Goal: Task Accomplishment & Management: Use online tool/utility

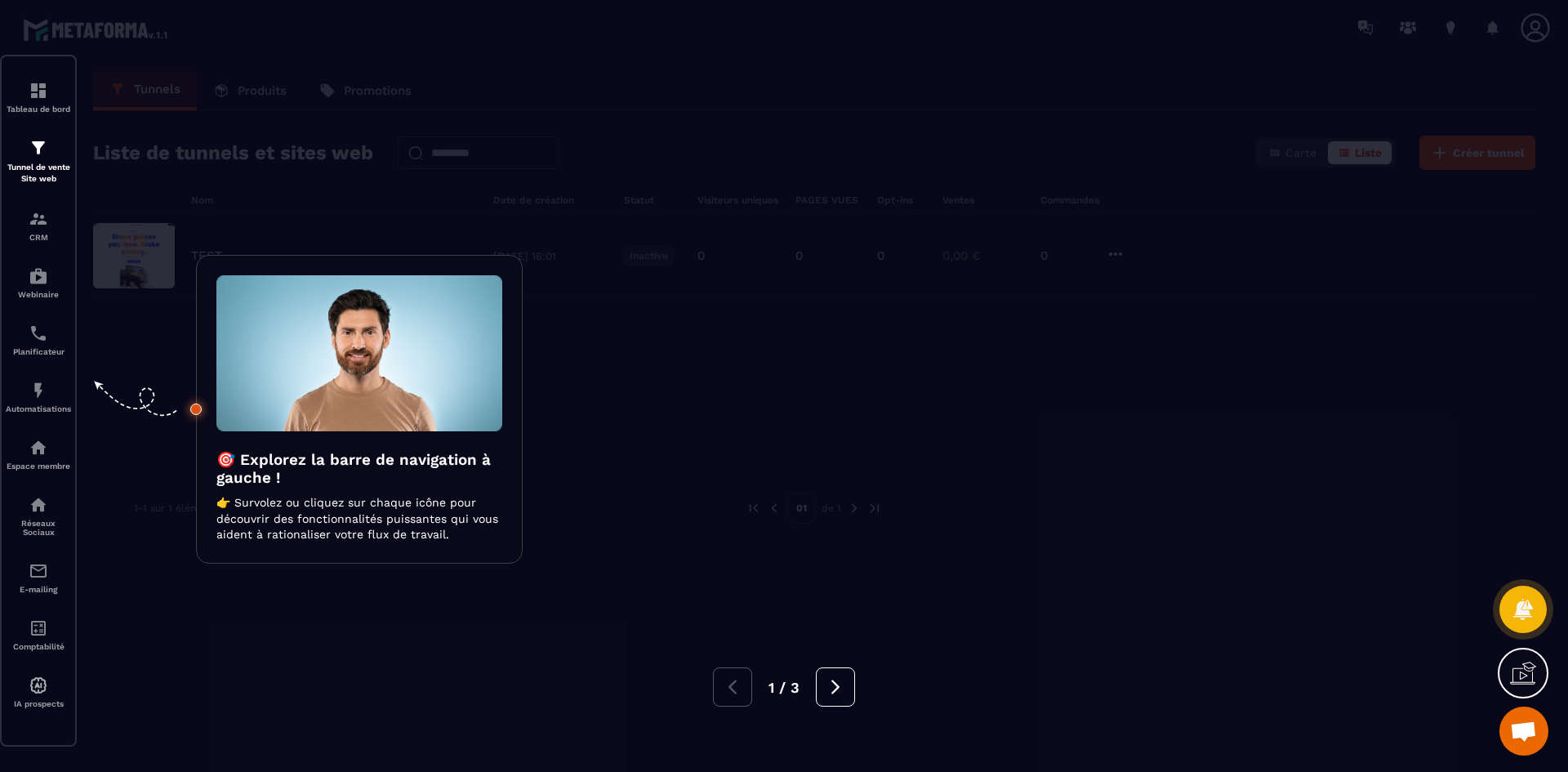
click at [794, 436] on div at bounding box center [784, 386] width 1568 height 772
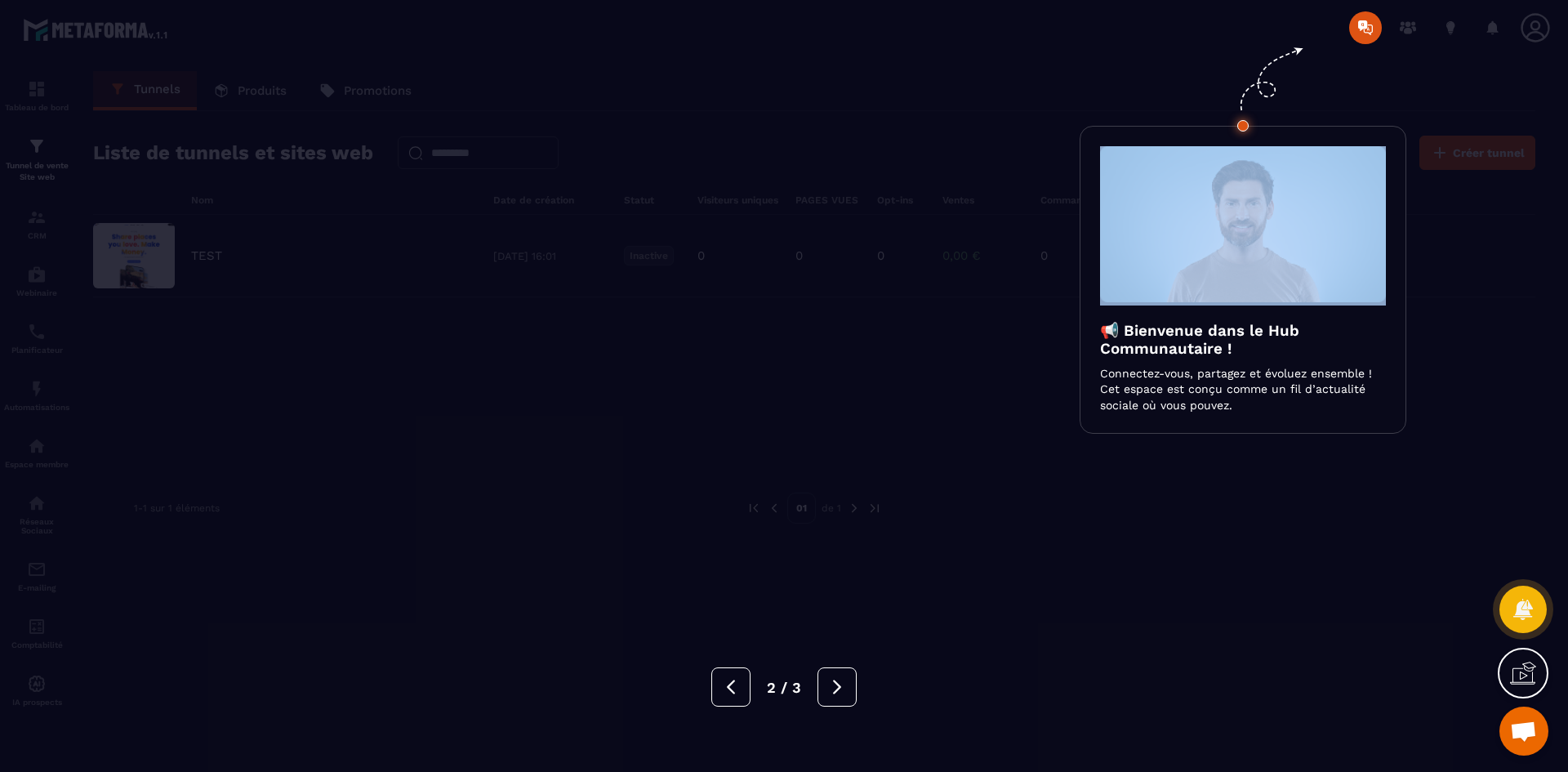
click at [794, 436] on div at bounding box center [784, 386] width 1568 height 772
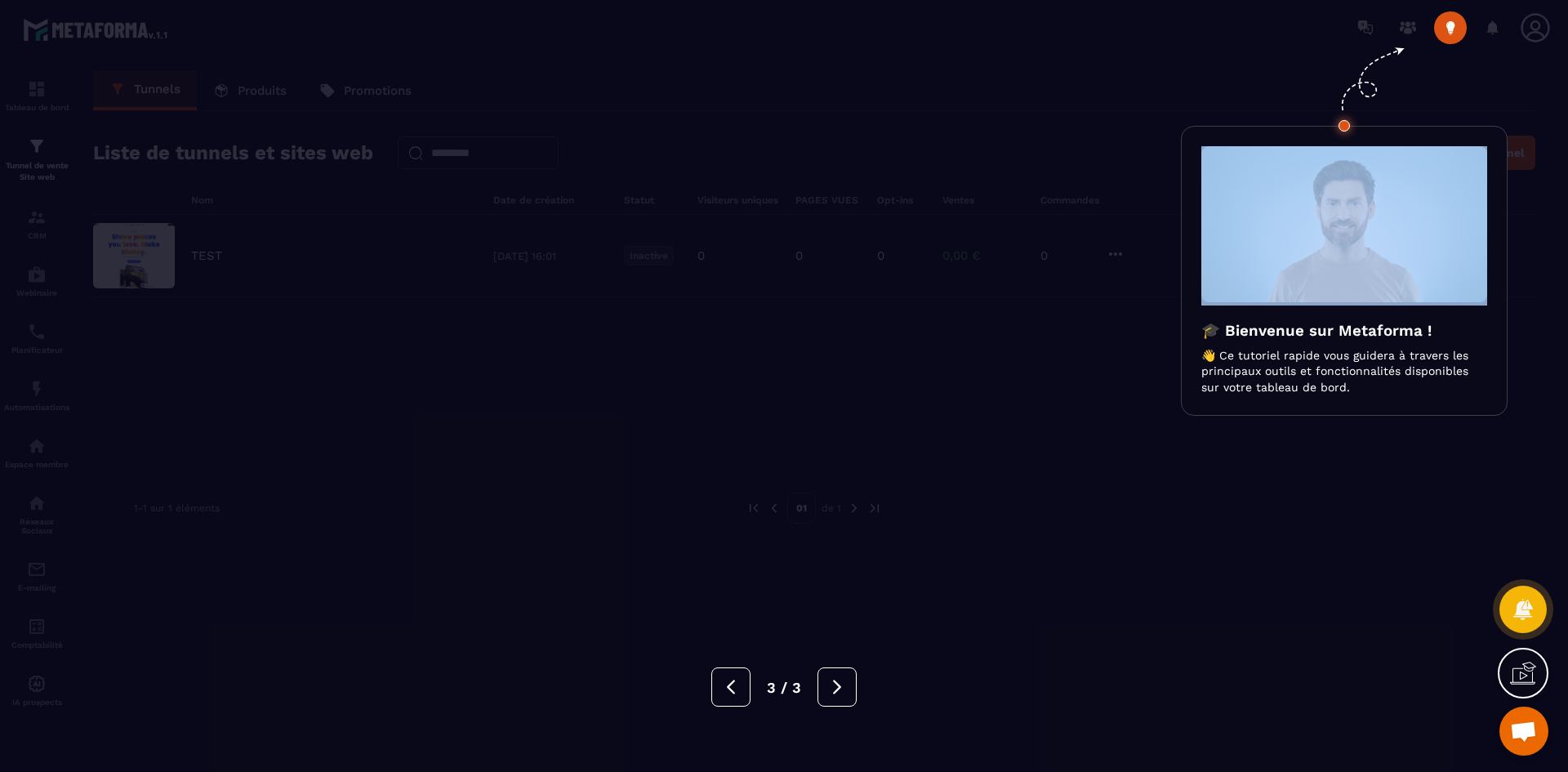
click at [794, 436] on div at bounding box center [784, 386] width 1568 height 772
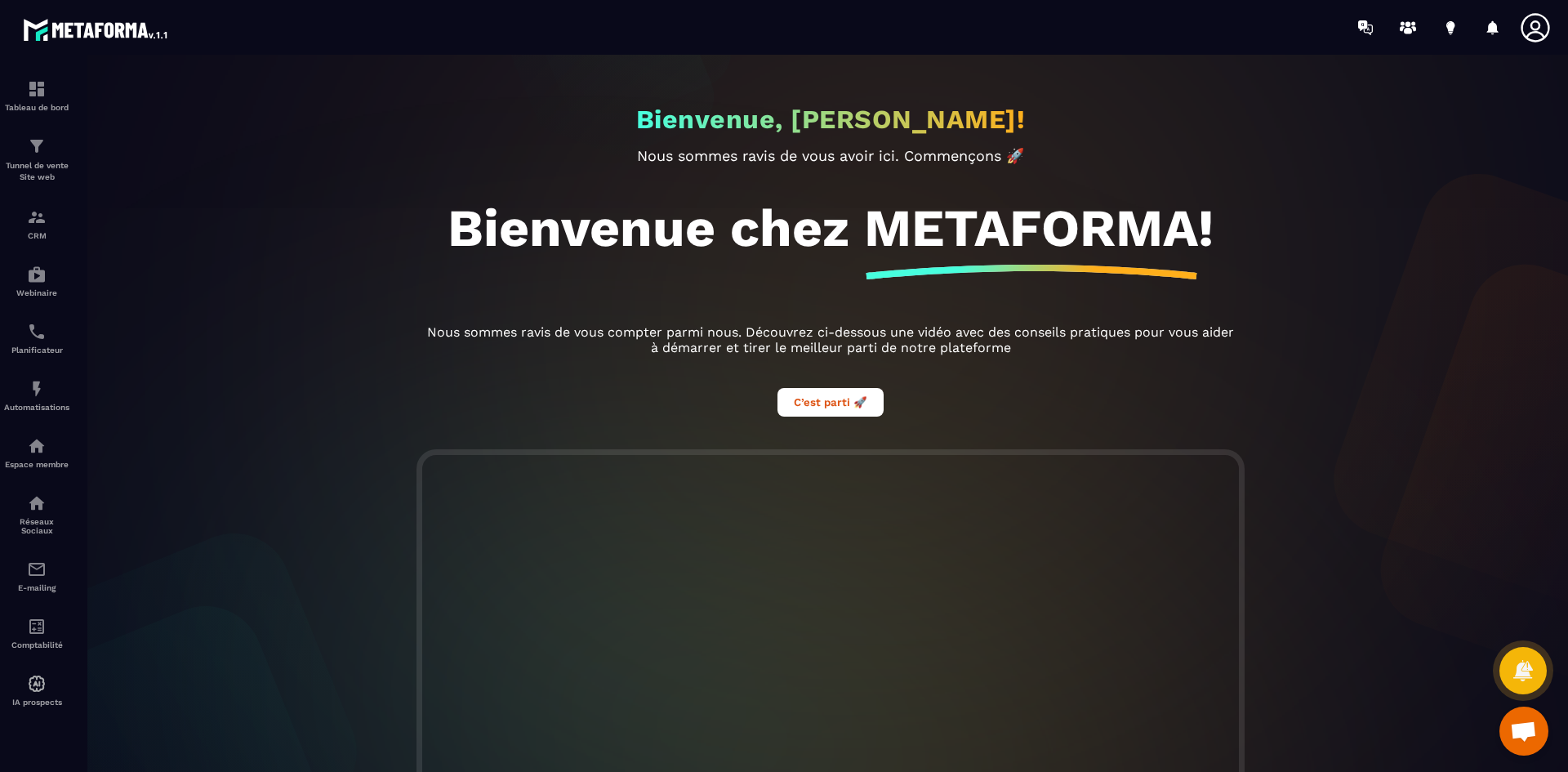
click at [49, 156] on div at bounding box center [831, 421] width 1568 height 734
click at [38, 150] on img at bounding box center [36, 145] width 20 height 20
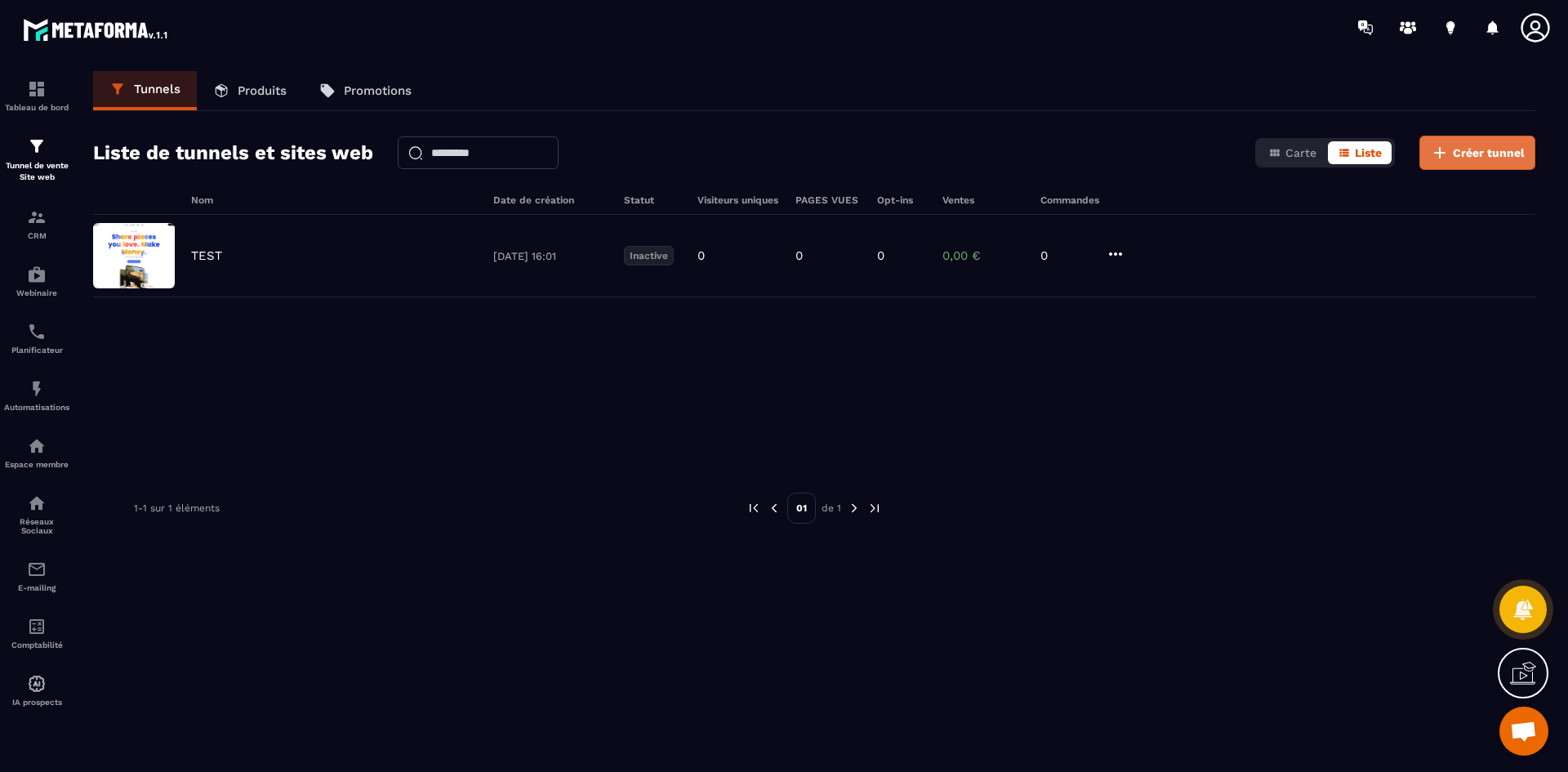
click at [1439, 142] on button "Créer tunnel" at bounding box center [1478, 152] width 116 height 34
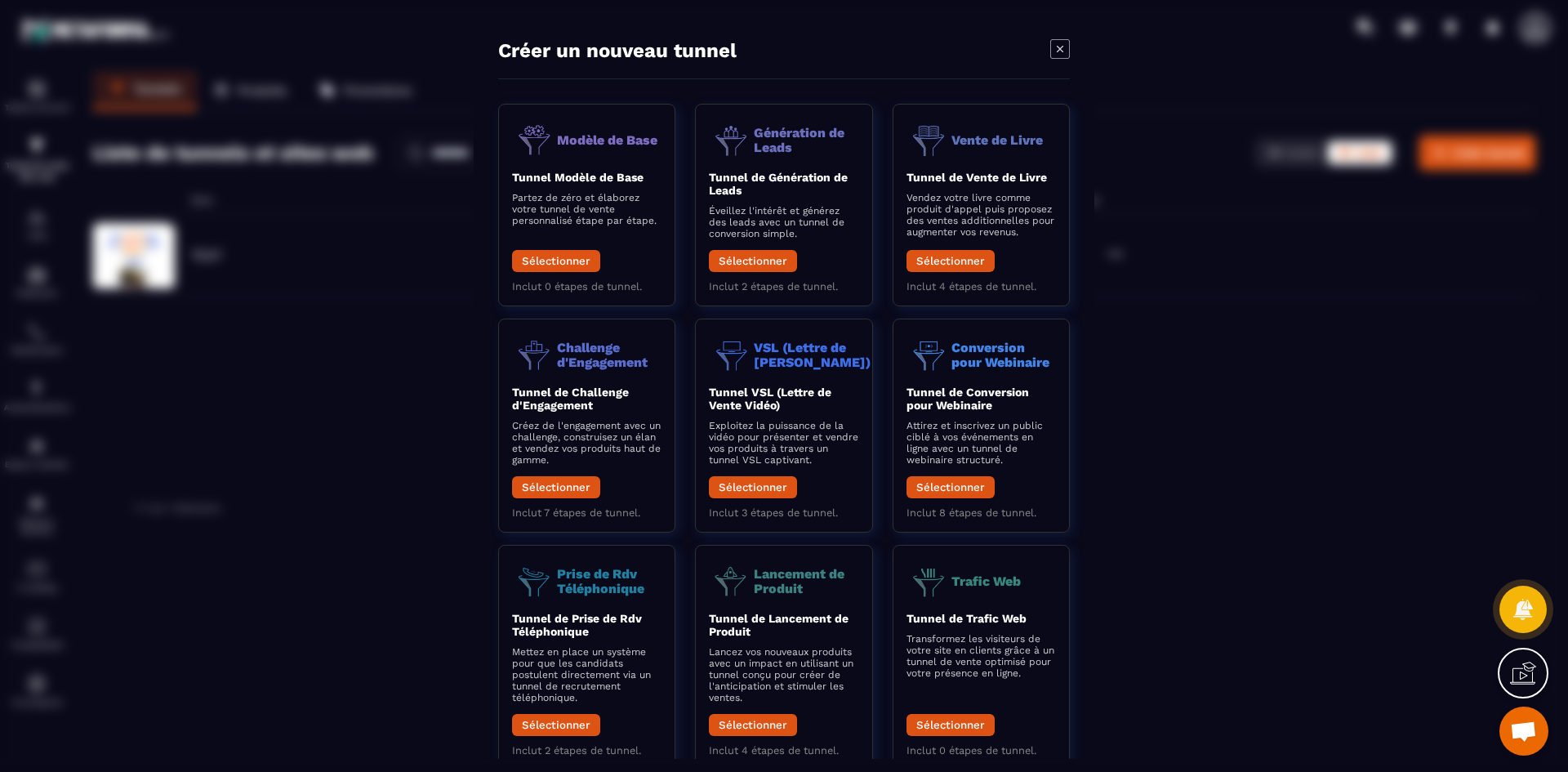
click at [1184, 320] on div "Modal window" at bounding box center [784, 386] width 1568 height 772
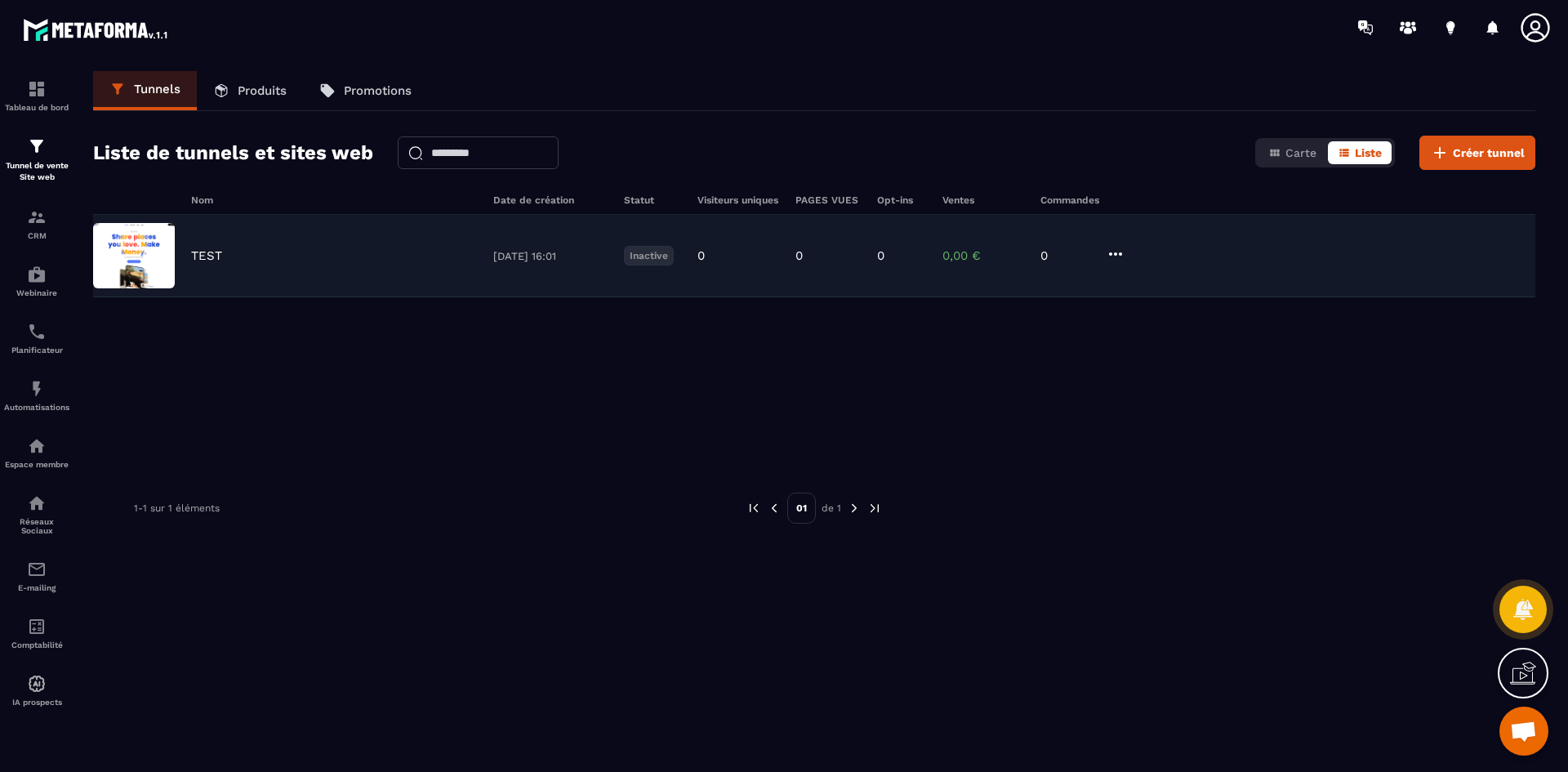
click at [452, 255] on div "TEST" at bounding box center [334, 255] width 286 height 15
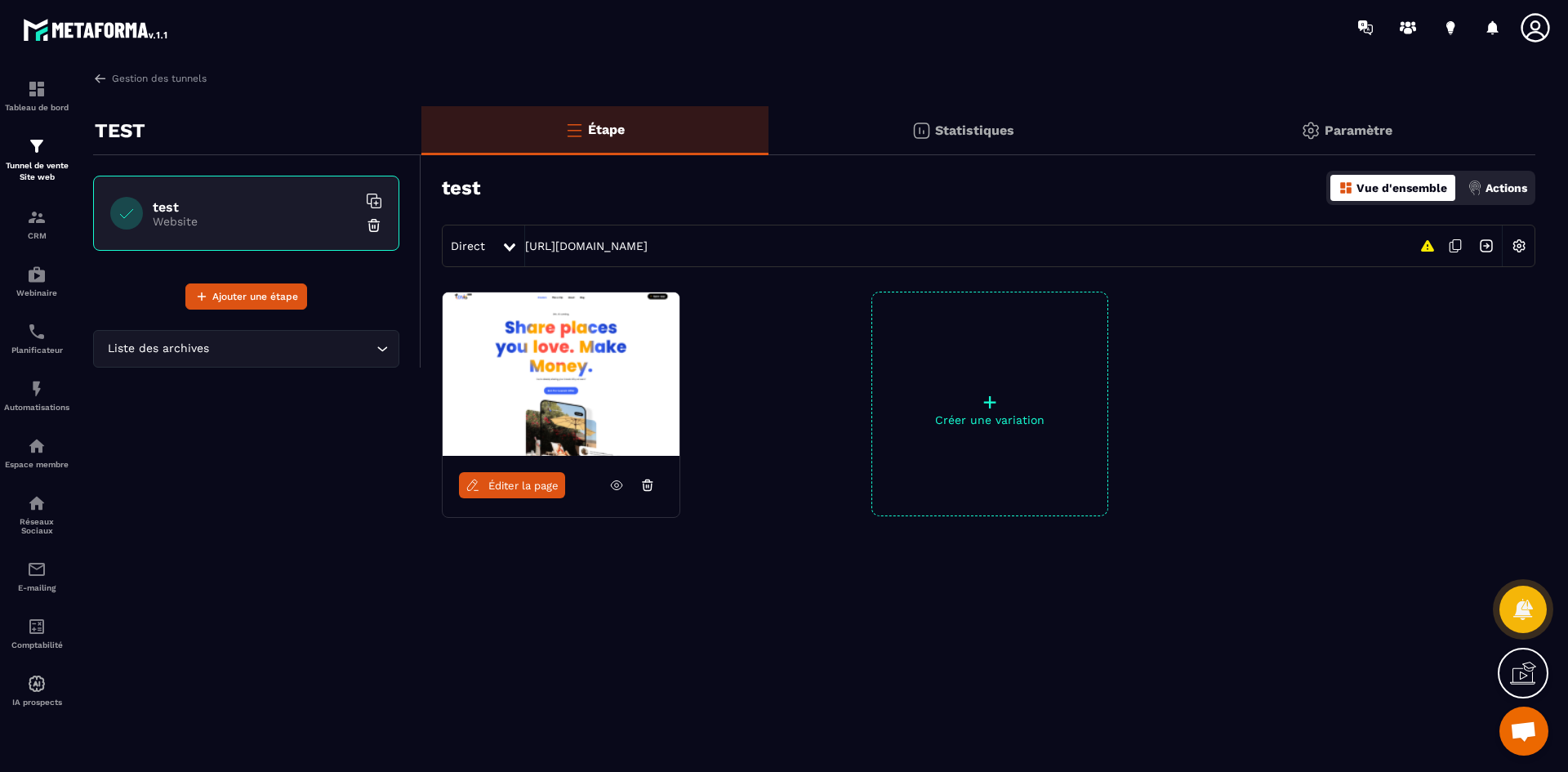
click at [580, 399] on img at bounding box center [561, 374] width 237 height 163
click at [508, 485] on span "Éditer la page" at bounding box center [523, 485] width 70 height 12
